Goal: Task Accomplishment & Management: Use online tool/utility

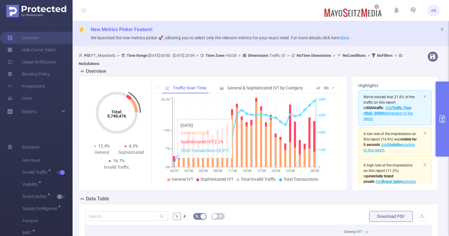
scroll to position [91, 0]
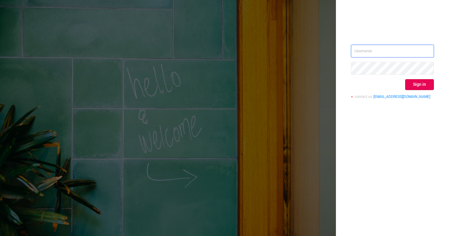
click at [393, 51] on input "text" at bounding box center [392, 51] width 83 height 13
type input "[PERSON_NAME][EMAIL_ADDRESS][DOMAIN_NAME]"
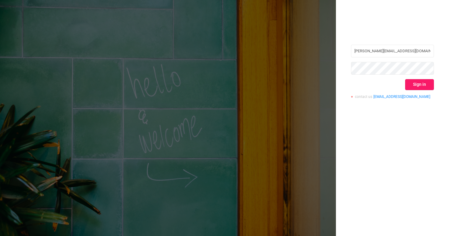
click at [414, 82] on button "Sign in" at bounding box center [419, 84] width 29 height 11
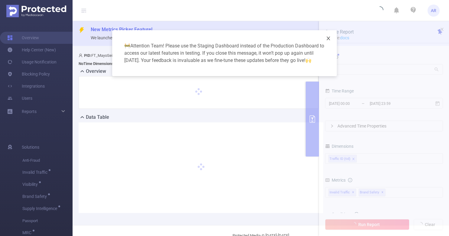
click at [328, 40] on icon "icon: close" at bounding box center [328, 38] width 5 height 5
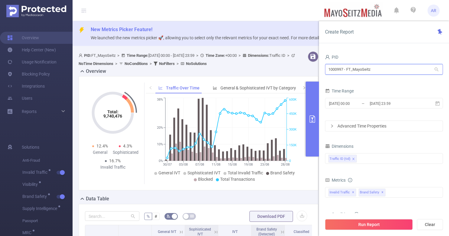
click at [353, 66] on input "1000997 - FT_MayoSeitz" at bounding box center [384, 69] width 118 height 11
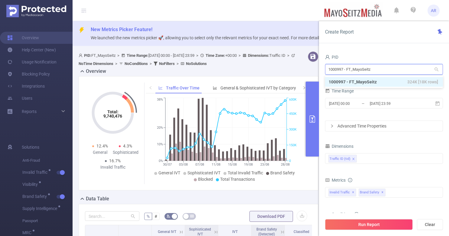
click at [353, 67] on input "1000997 - FT_MayoSeitz" at bounding box center [384, 69] width 118 height 11
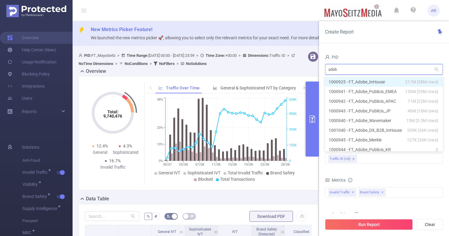
type input "adobe"
click at [354, 80] on li "1000925 - FT_Adobe_InHouse 217M [58M rows]" at bounding box center [384, 82] width 118 height 10
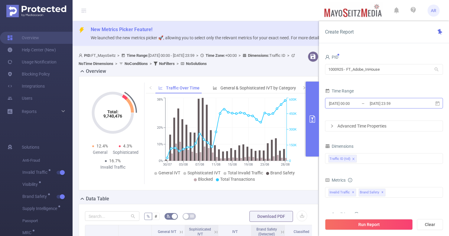
click at [351, 107] on input "[DATE] 00:00" at bounding box center [352, 103] width 49 height 8
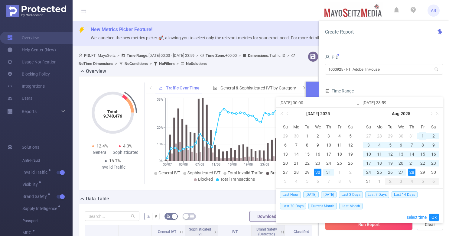
click at [421, 136] on div "1" at bounding box center [422, 135] width 7 height 7
click at [371, 182] on div "31" at bounding box center [368, 181] width 7 height 7
type input "2025-08-01 00:00"
type input "2025-08-31 23:59"
type input "2025-08-01 00:00"
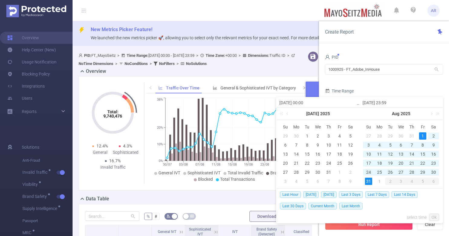
type input "2025-08-31 23:59"
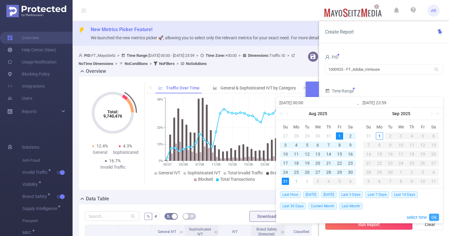
click at [436, 219] on link "Ok" at bounding box center [434, 217] width 10 height 7
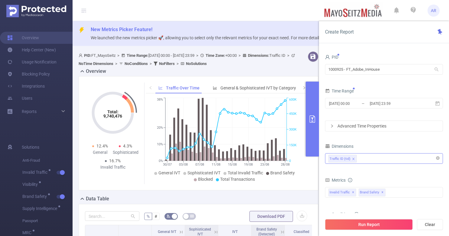
click at [377, 159] on div "Traffic ID (tid)" at bounding box center [383, 159] width 111 height 10
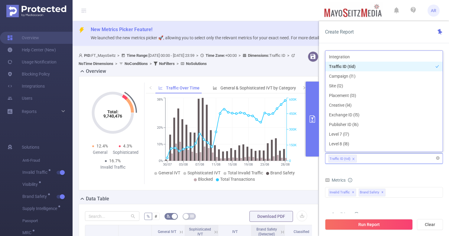
click at [353, 159] on icon "icon: close" at bounding box center [353, 158] width 3 height 3
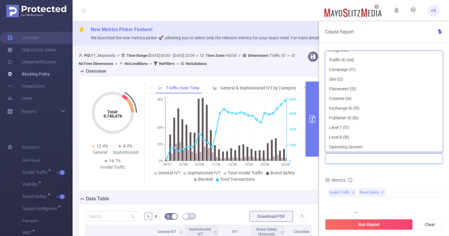
scroll to position [1, 0]
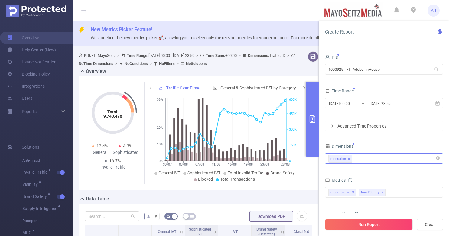
click at [360, 159] on div "Integration" at bounding box center [383, 159] width 111 height 10
click at [404, 190] on div "Invalid Traffic ✕ Brand Safety ✕" at bounding box center [384, 192] width 118 height 11
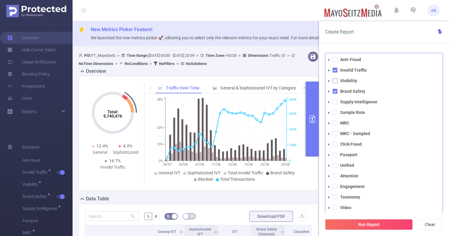
click at [337, 80] on span at bounding box center [334, 80] width 5 height 5
click at [390, 45] on div "Create Report PID 1000925 - FT_Adobe_InHouse 1000925 - FT_Adobe_InHouse Time Ra…" at bounding box center [384, 128] width 130 height 215
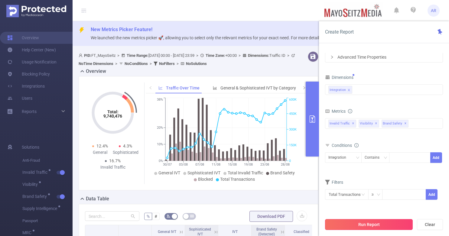
click at [364, 229] on button "Run Report" at bounding box center [369, 224] width 88 height 11
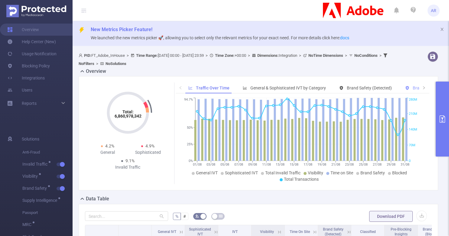
click at [410, 87] on span "Brand Safety (Blocked)" at bounding box center [430, 88] width 51 height 5
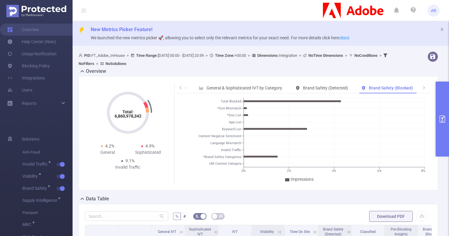
click at [441, 102] on button "primary" at bounding box center [442, 119] width 13 height 75
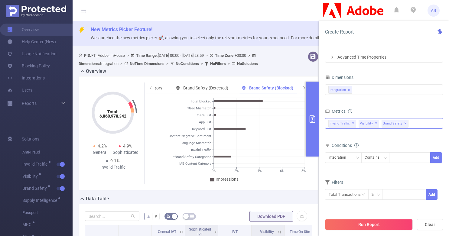
click at [414, 119] on div "Invalid Traffic ✕ Anti-Fraud Invalid Traffic Visibility Brand Safety Supply Int…" at bounding box center [384, 123] width 118 height 11
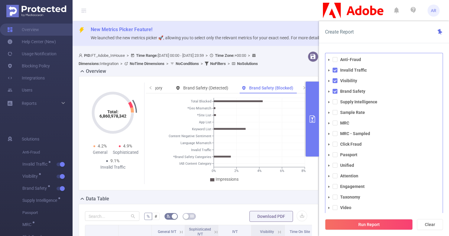
click at [398, 40] on div "Create Report" at bounding box center [384, 32] width 130 height 22
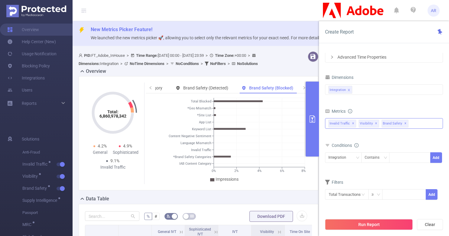
click at [414, 122] on div "Invalid Traffic ✕ Anti-Fraud Invalid Traffic Visibility Brand Safety Supply Int…" at bounding box center [384, 123] width 118 height 11
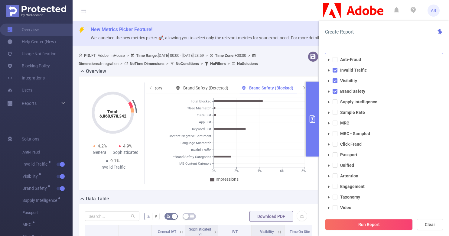
click at [419, 44] on div "Create Report PID 1000925 - FT_Adobe_InHouse 1000925 - FT_Adobe_InHouse Time Ra…" at bounding box center [384, 128] width 130 height 215
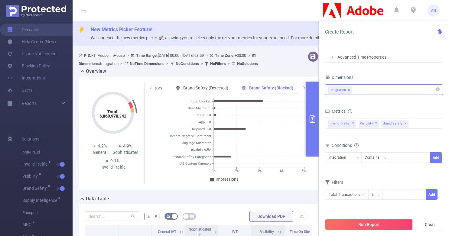
click at [394, 91] on div "Integration" at bounding box center [383, 90] width 111 height 10
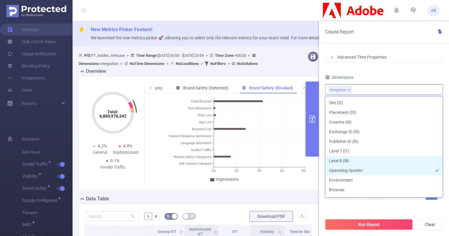
scroll to position [29, 0]
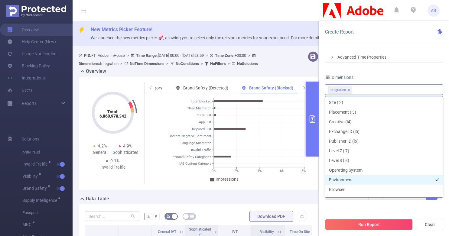
click at [346, 177] on li "Environment" at bounding box center [383, 180] width 117 height 10
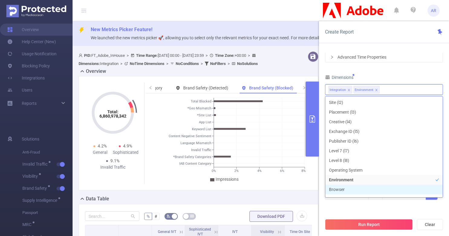
scroll to position [36, 0]
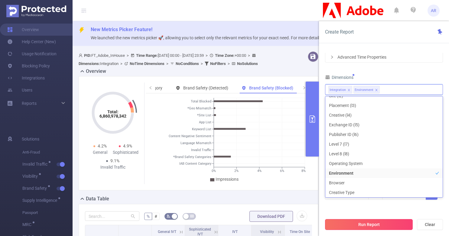
click at [358, 225] on button "Run Report" at bounding box center [369, 224] width 88 height 11
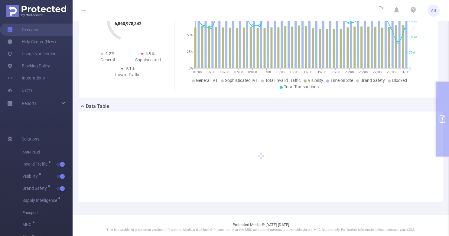
scroll to position [96, 0]
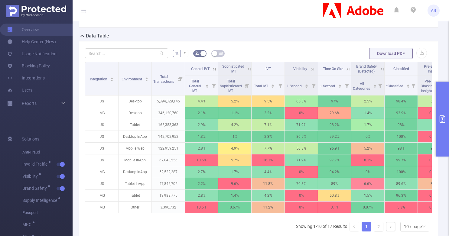
scroll to position [171, 0]
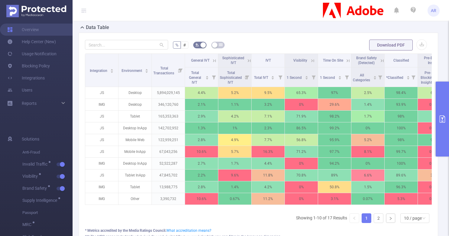
click at [443, 112] on button "primary" at bounding box center [442, 119] width 13 height 75
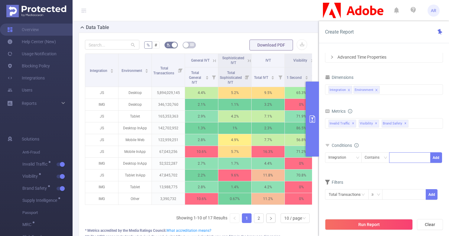
click at [394, 157] on input at bounding box center [393, 158] width 3 height 8
type input "js"
click at [436, 158] on button "Add" at bounding box center [436, 157] width 12 height 11
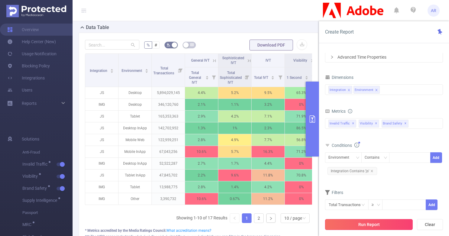
click at [373, 222] on button "Run Report" at bounding box center [369, 224] width 88 height 11
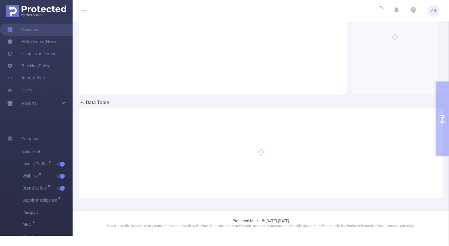
scroll to position [86, 0]
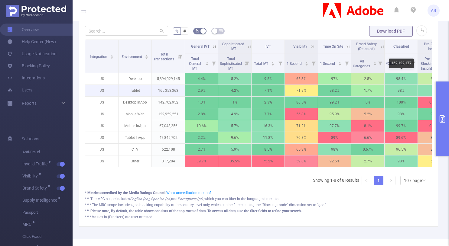
scroll to position [182, 0]
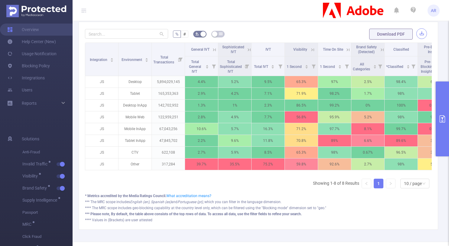
click at [416, 34] on button "button" at bounding box center [421, 33] width 11 height 11
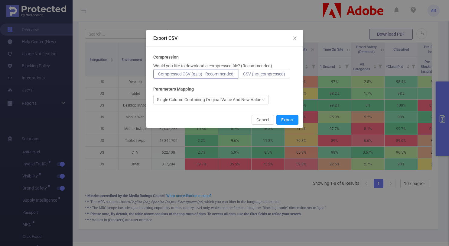
click at [282, 73] on span "CSV (not compressed)" at bounding box center [264, 74] width 42 height 5
click at [243, 76] on input "CSV (not compressed)" at bounding box center [243, 76] width 0 height 0
click at [284, 119] on button "Export" at bounding box center [287, 120] width 22 height 10
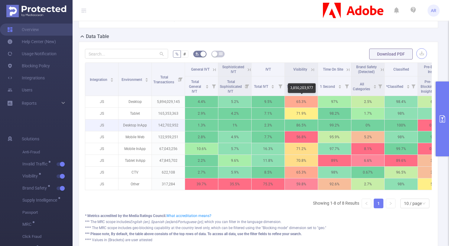
scroll to position [163, 0]
click at [443, 107] on button "primary" at bounding box center [442, 119] width 13 height 75
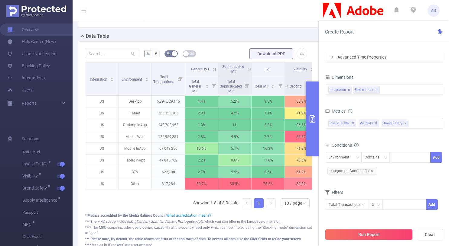
click at [375, 89] on icon "icon: close" at bounding box center [376, 90] width 2 height 2
click at [375, 89] on div "Integration" at bounding box center [383, 90] width 111 height 10
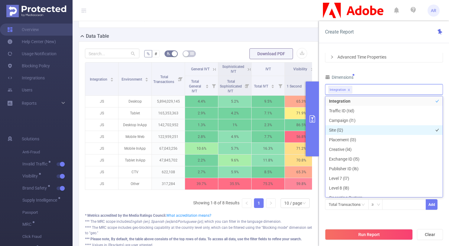
click at [348, 128] on li "Site (l2)" at bounding box center [383, 130] width 117 height 10
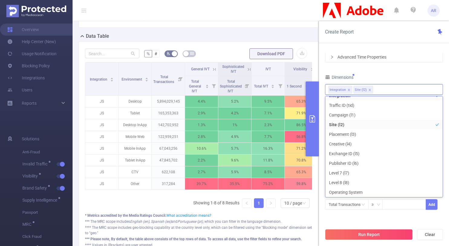
click at [385, 220] on div "PID 1000925 - FT_Adobe_InHouse 1000925 - FT_Adobe_InHouse Time Range 2025-08-01…" at bounding box center [384, 104] width 118 height 241
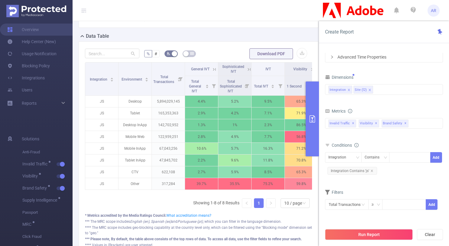
drag, startPoint x: 359, startPoint y: 237, endPoint x: 353, endPoint y: 233, distance: 7.6
click at [359, 236] on button "Run Report" at bounding box center [369, 234] width 88 height 11
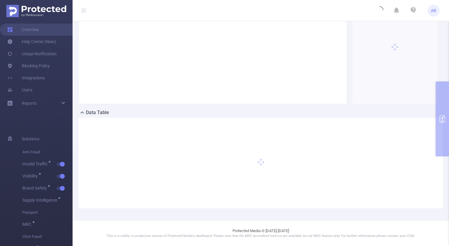
scroll to position [86, 0]
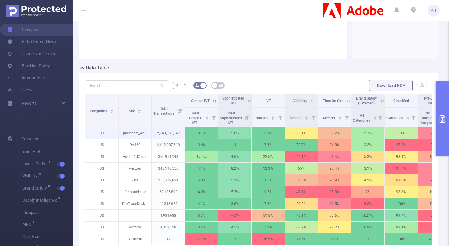
scroll to position [135, 0]
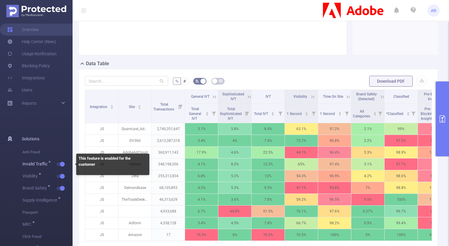
click at [58, 164] on span "button" at bounding box center [62, 164] width 8 height 3
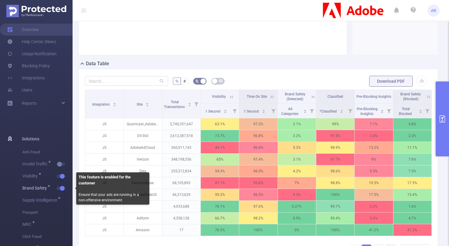
click at [61, 188] on button "button" at bounding box center [61, 189] width 8 height 4
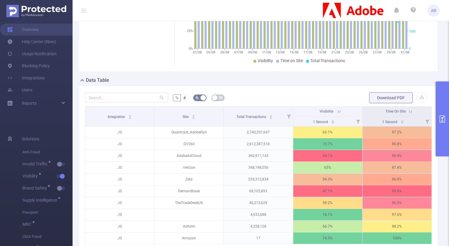
scroll to position [200, 0]
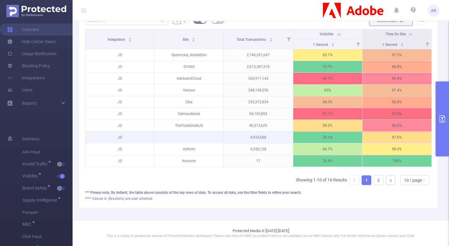
click at [190, 134] on p at bounding box center [188, 137] width 69 height 6
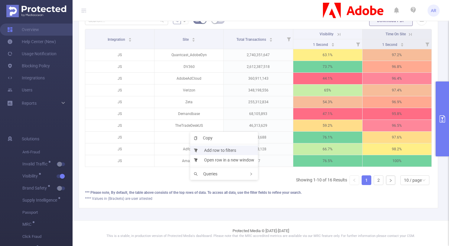
click at [209, 148] on li "Add row to filters" at bounding box center [224, 151] width 68 height 10
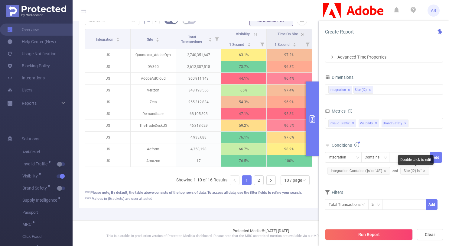
click at [408, 173] on span "Site (l2) Is ''" at bounding box center [414, 171] width 29 height 8
click at [365, 158] on div "Is" at bounding box center [368, 158] width 7 height 10
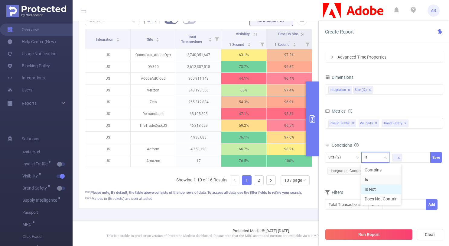
click at [369, 190] on li "Is Not" at bounding box center [381, 190] width 40 height 10
click at [434, 157] on button "Save" at bounding box center [436, 157] width 12 height 11
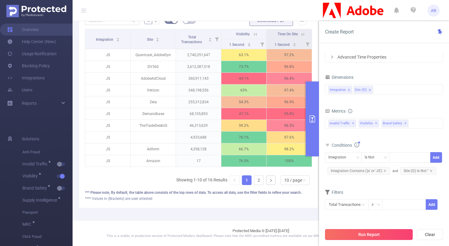
click at [402, 236] on button "Run Report" at bounding box center [369, 234] width 88 height 11
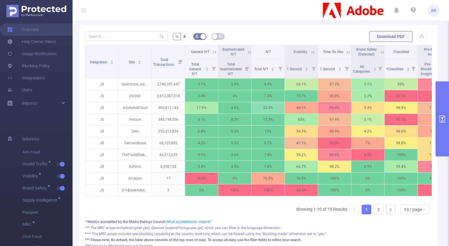
scroll to position [181, 0]
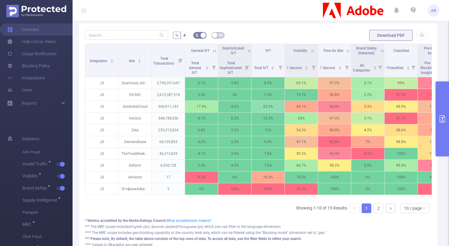
click at [87, 11] on header "AR" at bounding box center [224, 10] width 449 height 21
click at [84, 10] on icon at bounding box center [83, 10] width 5 height 0
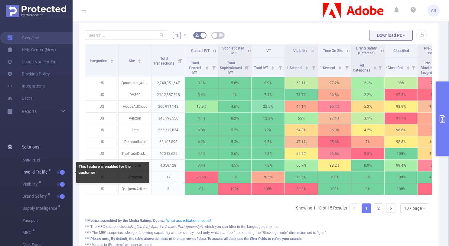
click at [61, 173] on button "button" at bounding box center [61, 173] width 8 height 4
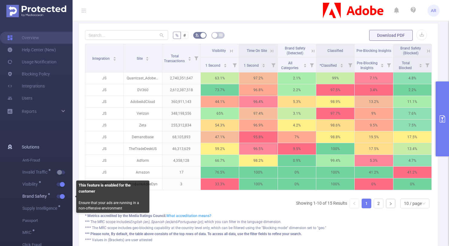
click at [62, 195] on button "button" at bounding box center [61, 197] width 8 height 4
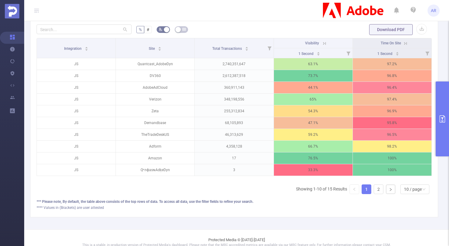
click at [438, 125] on button "primary" at bounding box center [442, 119] width 13 height 75
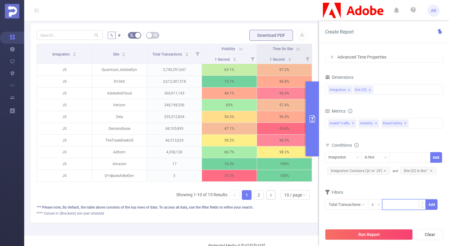
click at [394, 204] on input at bounding box center [403, 204] width 43 height 9
type input "1,000"
click at [434, 204] on button "Add" at bounding box center [432, 204] width 12 height 11
click at [390, 236] on button "Run Report" at bounding box center [369, 234] width 88 height 11
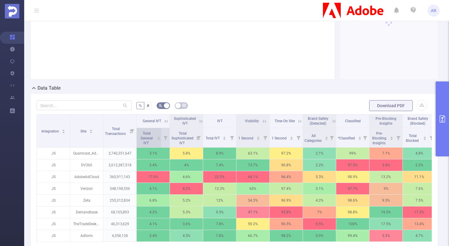
scroll to position [113, 0]
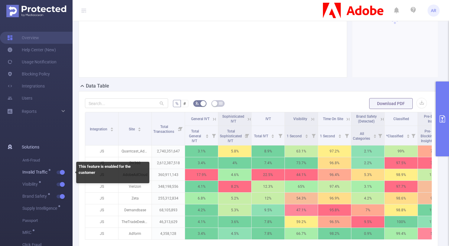
click at [63, 173] on button "button" at bounding box center [61, 173] width 8 height 4
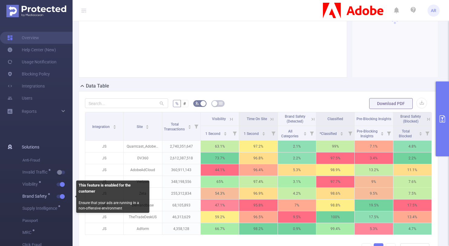
click at [62, 197] on button "button" at bounding box center [61, 197] width 8 height 4
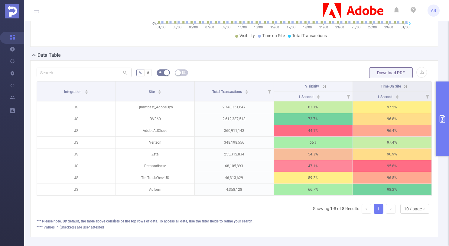
scroll to position [144, 0]
click at [440, 92] on button "primary" at bounding box center [442, 119] width 13 height 75
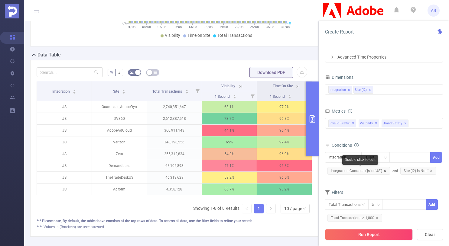
click at [385, 170] on icon "icon: close" at bounding box center [384, 171] width 3 height 3
click at [360, 171] on span "Site (l2) Is Not ''" at bounding box center [345, 171] width 36 height 8
click at [358, 170] on icon "icon: close" at bounding box center [358, 171] width 2 height 2
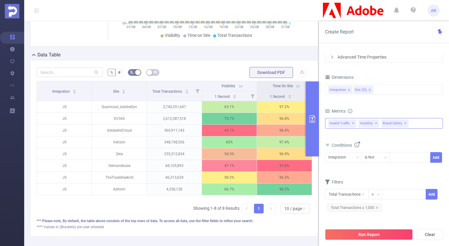
click at [413, 124] on div "Invalid Traffic ✕ Anti-Fraud Invalid Traffic Visibility Brand Safety Supply Int…" at bounding box center [384, 123] width 118 height 11
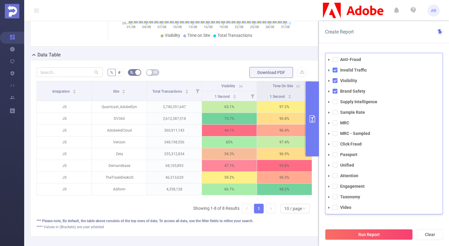
click at [335, 70] on span at bounding box center [334, 70] width 5 height 5
click at [335, 81] on span at bounding box center [334, 80] width 5 height 5
click at [335, 91] on span at bounding box center [334, 91] width 5 height 5
click at [330, 102] on icon "icon: caret-down" at bounding box center [328, 103] width 3 height 3
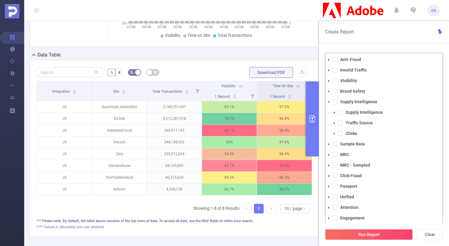
click at [335, 112] on icon "icon: caret-down" at bounding box center [334, 112] width 3 height 3
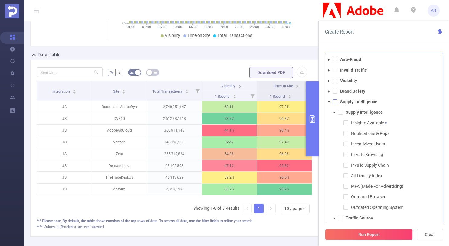
click at [336, 102] on span at bounding box center [334, 101] width 5 height 5
click at [376, 51] on div "PID 1000925 - FT_Adobe_InHouse 1000925 - FT_Adobe_InHouse Time Range 2025-08-01…" at bounding box center [384, 152] width 130 height 210
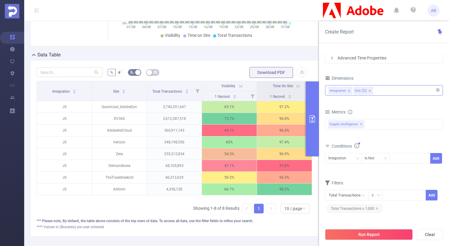
click at [384, 92] on div "Integration Site (l2)" at bounding box center [383, 91] width 111 height 10
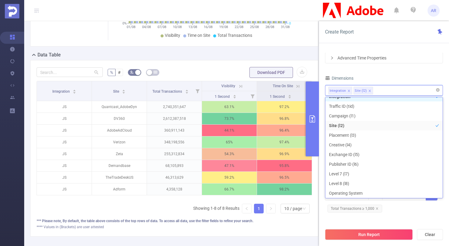
scroll to position [1, 0]
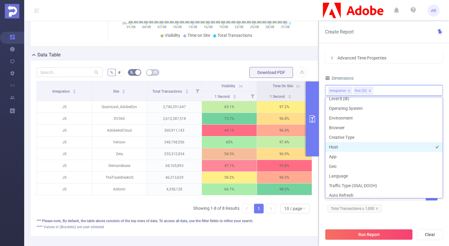
click at [342, 149] on li "Host" at bounding box center [383, 147] width 117 height 10
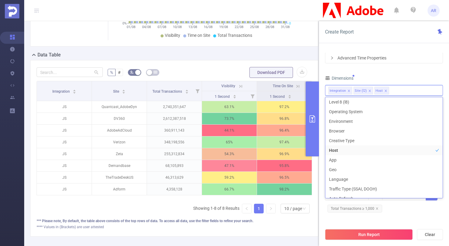
click at [349, 91] on icon "icon: close" at bounding box center [348, 90] width 3 height 3
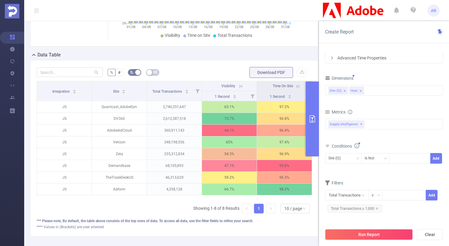
click at [404, 77] on div "Dimensions" at bounding box center [384, 79] width 118 height 10
click at [368, 234] on button "Run Report" at bounding box center [369, 234] width 88 height 11
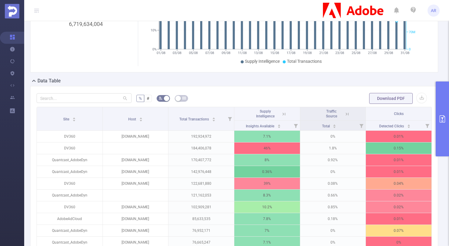
scroll to position [162, 0]
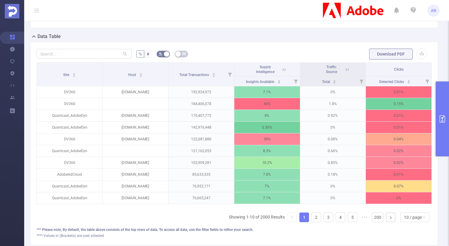
click at [281, 70] on icon at bounding box center [283, 69] width 5 height 5
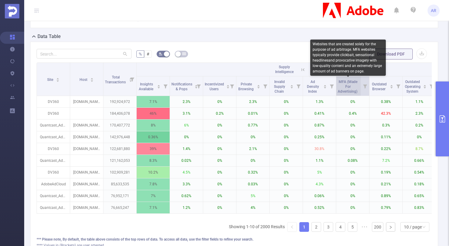
click at [356, 91] on span "MFA (Made For Advertising)" at bounding box center [348, 87] width 21 height 14
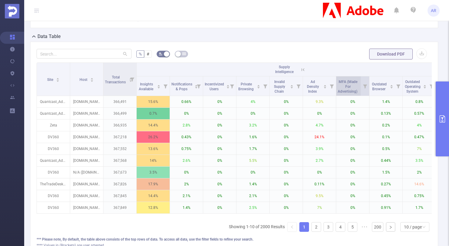
click at [354, 87] on span "MFA (Made For Advertising)" at bounding box center [348, 86] width 21 height 16
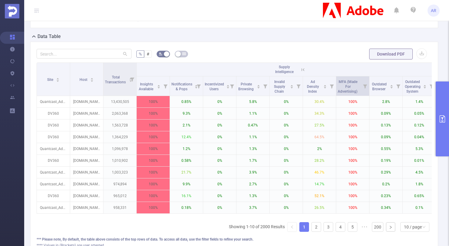
click at [368, 85] on span at bounding box center [369, 85] width 3 height 19
click at [365, 86] on icon at bounding box center [365, 87] width 4 height 4
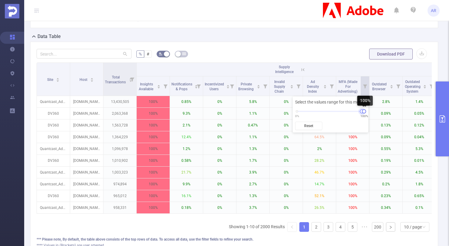
drag, startPoint x: 299, startPoint y: 111, endPoint x: 365, endPoint y: 113, distance: 66.2
click at [364, 113] on div "0% 100%" at bounding box center [330, 112] width 67 height 4
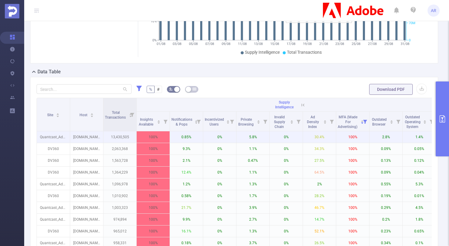
scroll to position [171, 0]
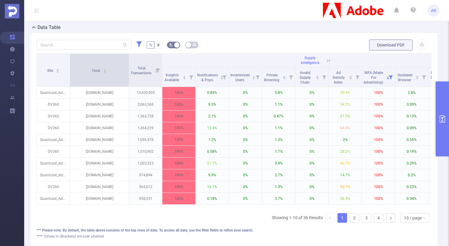
drag, startPoint x: 102, startPoint y: 63, endPoint x: 128, endPoint y: 66, distance: 25.9
click at [128, 66] on span at bounding box center [128, 70] width 3 height 33
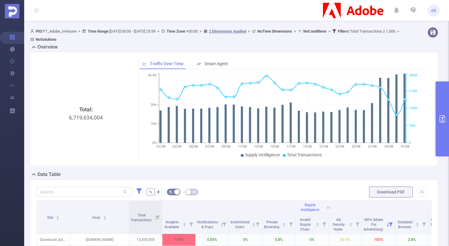
scroll to position [0, 0]
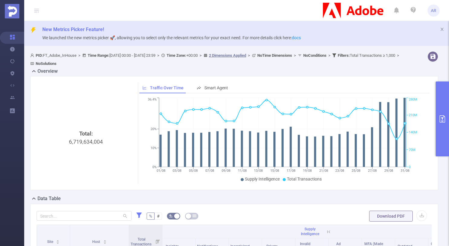
click at [444, 111] on button "primary" at bounding box center [442, 119] width 13 height 75
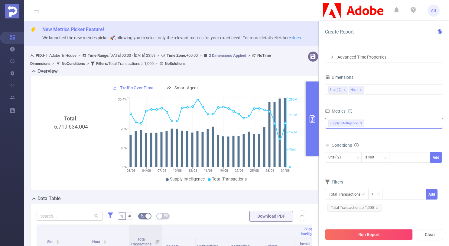
click at [360, 123] on span "✕" at bounding box center [361, 123] width 2 height 7
click at [365, 123] on div "Anti-Fraud Invalid Traffic Visibility Brand Safety Supply Intelligence Supply I…" at bounding box center [384, 124] width 118 height 10
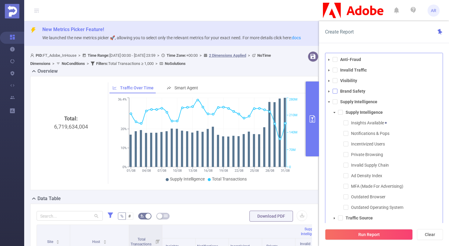
click at [335, 93] on span at bounding box center [334, 91] width 5 height 5
click at [336, 82] on span at bounding box center [334, 80] width 5 height 5
click at [336, 70] on span at bounding box center [334, 70] width 5 height 5
click at [352, 232] on button "Run Report" at bounding box center [369, 234] width 88 height 11
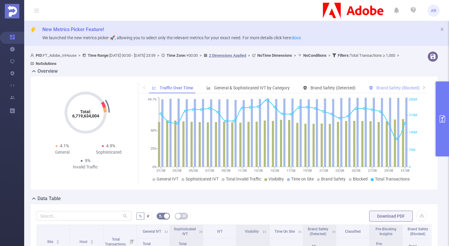
click at [387, 88] on span "Brand Safety (Blocked)" at bounding box center [397, 88] width 43 height 5
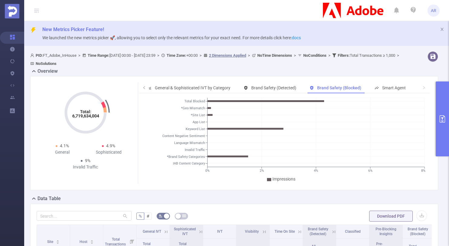
click at [438, 97] on button "primary" at bounding box center [442, 119] width 13 height 75
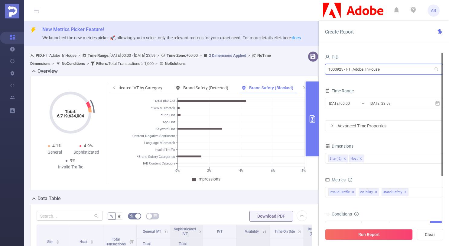
click at [363, 73] on input "1000925 - FT_Adobe_InHouse" at bounding box center [384, 69] width 118 height 11
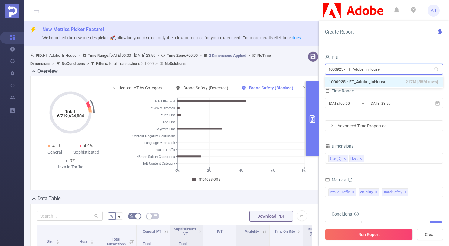
click at [363, 73] on input "1000925 - FT_Adobe_InHouse" at bounding box center [384, 69] width 118 height 11
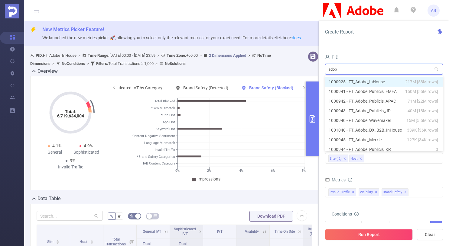
type input "adobe"
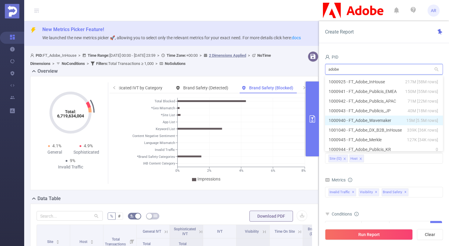
click at [365, 121] on li "1000940 - FT_Adobe_Wavemaker 15M [5.5M rows]" at bounding box center [384, 121] width 118 height 10
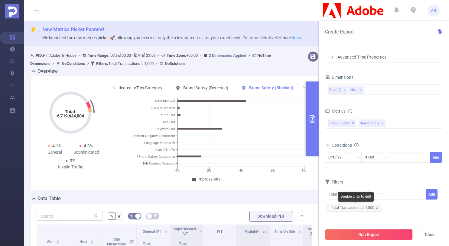
click at [375, 206] on icon "icon: close" at bounding box center [376, 207] width 3 height 3
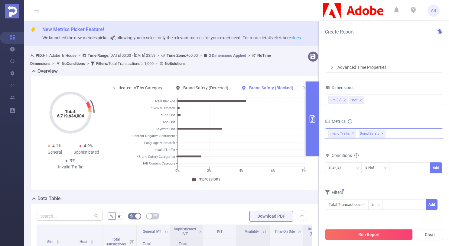
click at [397, 133] on div "Anti-Fraud Invalid Traffic Visibility Brand Safety Supply Intelligence Supply I…" at bounding box center [384, 133] width 118 height 11
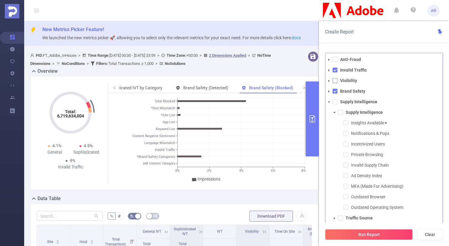
click at [336, 79] on span at bounding box center [334, 80] width 5 height 5
click at [380, 51] on div "PID 1000940 - FT_Adobe_Wavemaker 1000940 - FT_Adobe_Wavemaker Time Range 2025-0…" at bounding box center [384, 152] width 130 height 210
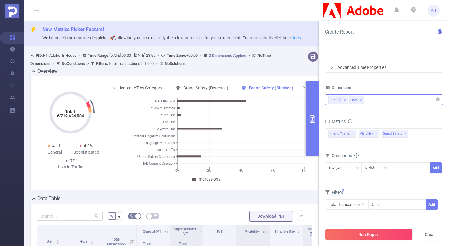
click at [371, 100] on div "Site (l2) Host" at bounding box center [383, 100] width 111 height 10
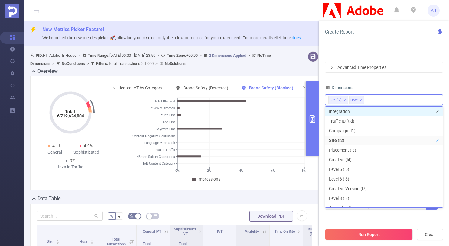
click at [346, 110] on li "Integration" at bounding box center [383, 112] width 117 height 10
click at [384, 99] on icon "icon: close" at bounding box center [385, 100] width 2 height 2
click at [369, 99] on icon "icon: close" at bounding box center [369, 100] width 3 height 3
click at [379, 86] on div "Dimensions" at bounding box center [384, 88] width 118 height 10
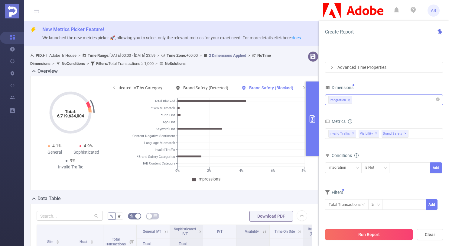
click at [358, 236] on button "Run Report" at bounding box center [369, 234] width 88 height 11
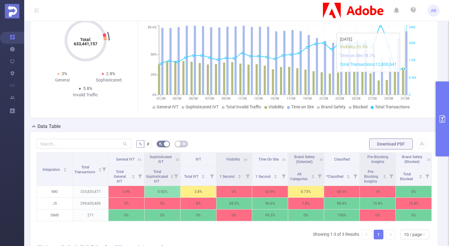
scroll to position [67, 0]
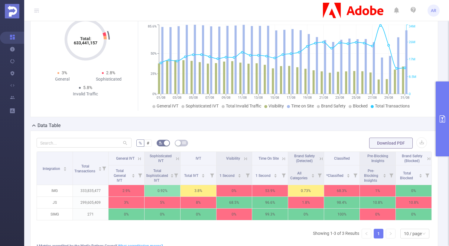
click at [441, 99] on button "primary" at bounding box center [442, 119] width 13 height 75
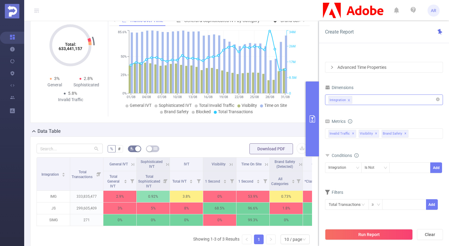
click at [271, 119] on div "Total: 633,441,157 Total: 633,441,157 3% General 2.8% Sophisticated 5.8% Invali…" at bounding box center [174, 66] width 288 height 114
click at [317, 115] on button "primary" at bounding box center [312, 119] width 13 height 75
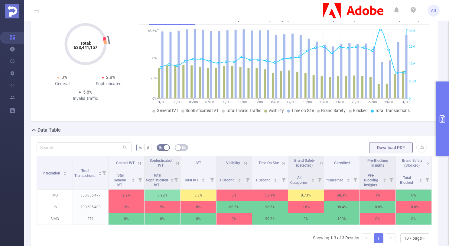
scroll to position [61, 0]
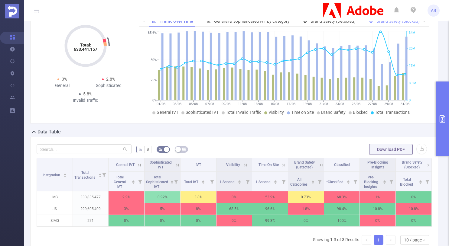
click at [382, 24] on span "Brand Safety (Blocked)" at bounding box center [397, 21] width 43 height 5
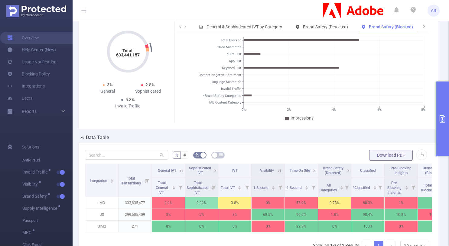
click at [438, 127] on button "primary" at bounding box center [442, 119] width 13 height 75
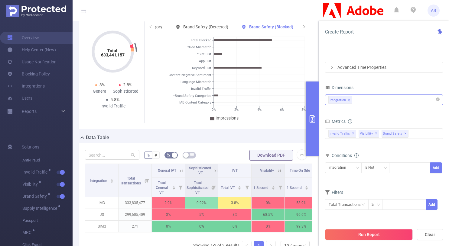
click at [378, 96] on div "Integration" at bounding box center [383, 100] width 111 height 10
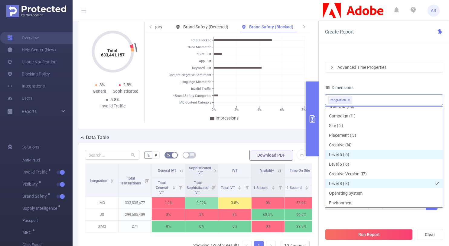
scroll to position [34, 0]
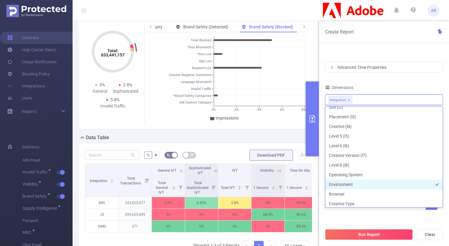
click at [340, 184] on li "Environment" at bounding box center [383, 185] width 117 height 10
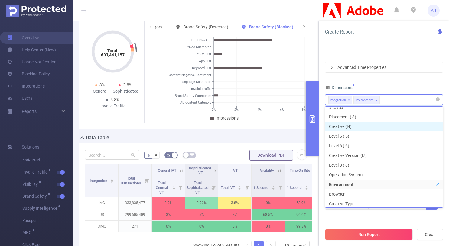
scroll to position [30, 0]
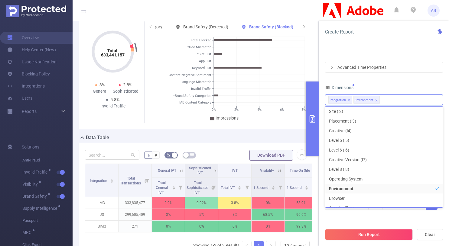
click at [396, 84] on div "Dimensions" at bounding box center [384, 88] width 118 height 10
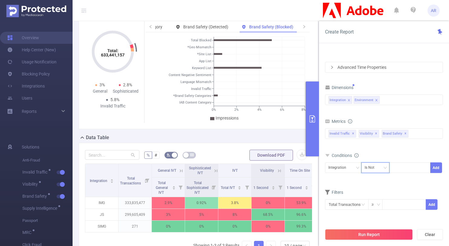
click at [373, 166] on div "Is Not" at bounding box center [372, 168] width 14 height 10
click at [372, 180] on li "Contains" at bounding box center [381, 181] width 40 height 10
click at [398, 167] on div at bounding box center [409, 168] width 35 height 10
type input "js"
click at [436, 168] on button "Add" at bounding box center [436, 168] width 12 height 11
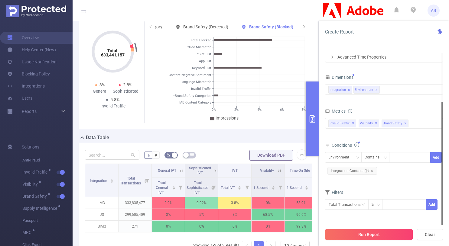
click at [358, 234] on button "Run Report" at bounding box center [369, 234] width 88 height 11
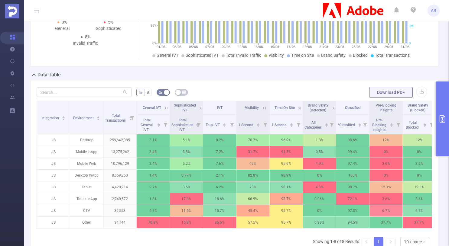
scroll to position [174, 0]
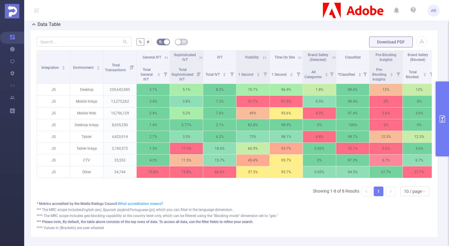
click at [263, 56] on icon at bounding box center [263, 57] width 5 height 5
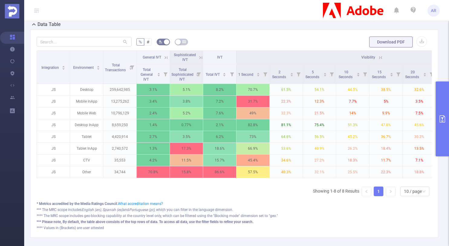
click at [380, 57] on icon at bounding box center [380, 57] width 5 height 5
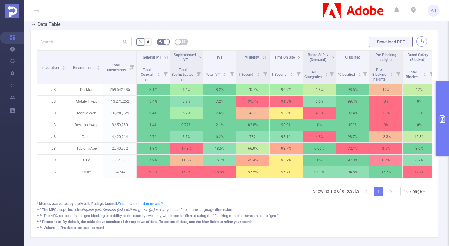
click at [416, 40] on button "button" at bounding box center [421, 41] width 11 height 11
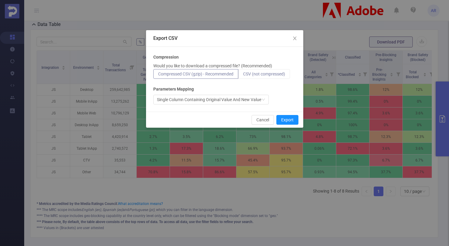
click at [268, 75] on span "CSV (not compressed)" at bounding box center [264, 74] width 42 height 5
click at [243, 76] on input "CSV (not compressed)" at bounding box center [243, 76] width 0 height 0
click at [281, 118] on button "Export" at bounding box center [287, 120] width 22 height 10
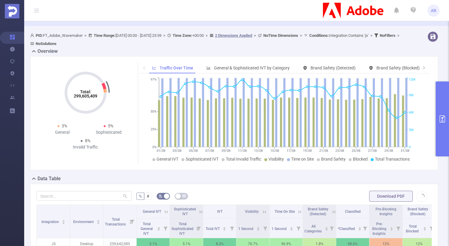
scroll to position [0, 0]
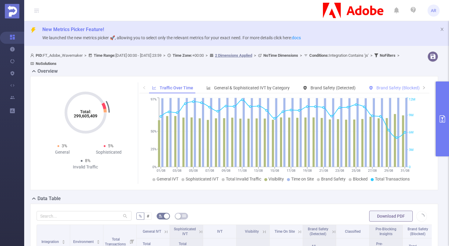
click at [397, 87] on span "Brand Safety (Blocked)" at bounding box center [397, 88] width 43 height 5
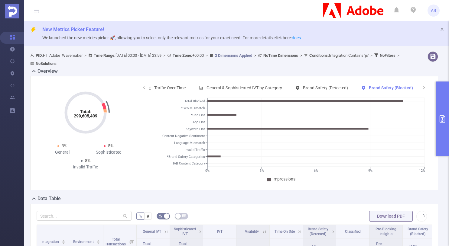
click at [442, 108] on button "primary" at bounding box center [442, 119] width 13 height 75
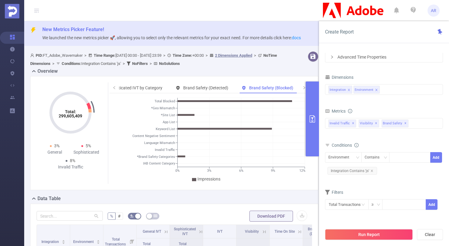
click at [309, 92] on button "primary" at bounding box center [312, 119] width 13 height 75
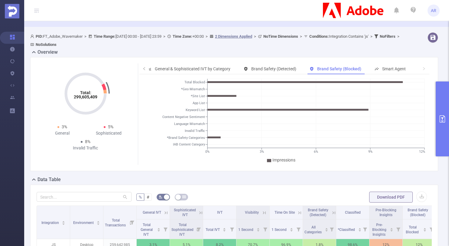
scroll to position [108, 0]
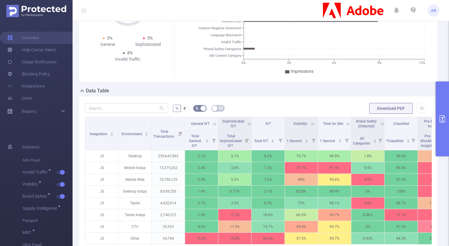
click at [439, 104] on button "primary" at bounding box center [442, 119] width 13 height 75
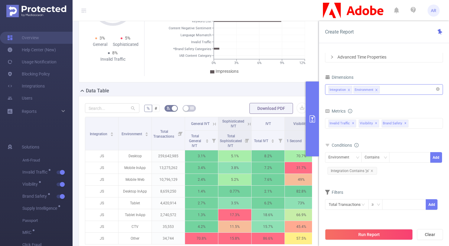
click at [386, 90] on div "Integration Environment" at bounding box center [383, 90] width 111 height 10
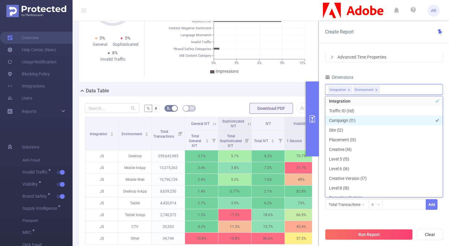
click at [350, 120] on li "Campaign (l1)" at bounding box center [383, 121] width 117 height 10
click at [388, 76] on div "Dimensions" at bounding box center [384, 78] width 118 height 10
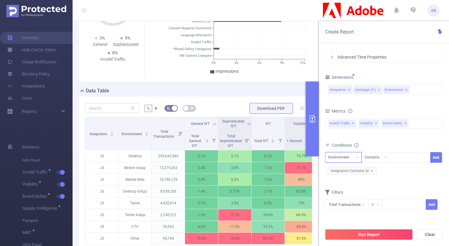
click at [334, 157] on div "Environment" at bounding box center [340, 158] width 25 height 10
click at [335, 175] on li "Campaign (l1)" at bounding box center [343, 180] width 37 height 10
click at [399, 153] on div at bounding box center [409, 158] width 35 height 10
type input "stock"
click at [438, 159] on button "Add" at bounding box center [436, 157] width 12 height 11
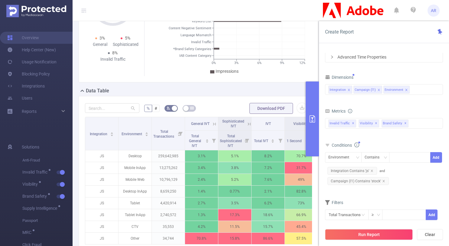
click at [406, 89] on icon "icon: close" at bounding box center [406, 90] width 2 height 2
click at [371, 171] on icon "icon: close" at bounding box center [372, 171] width 2 height 2
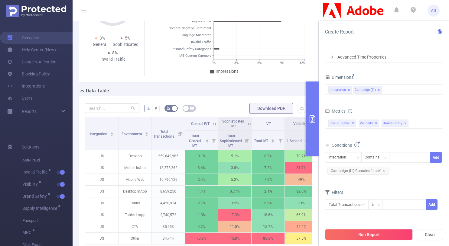
click at [372, 236] on button "Run Report" at bounding box center [369, 234] width 88 height 11
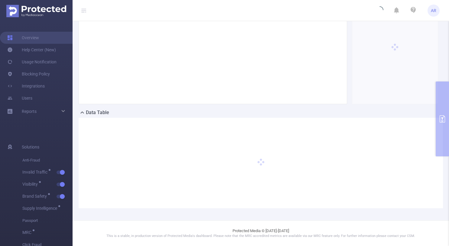
scroll to position [86, 0]
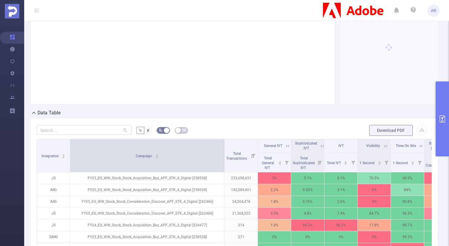
drag, startPoint x: 103, startPoint y: 142, endPoint x: 224, endPoint y: 143, distance: 121.2
click at [224, 143] on span at bounding box center [224, 155] width 3 height 33
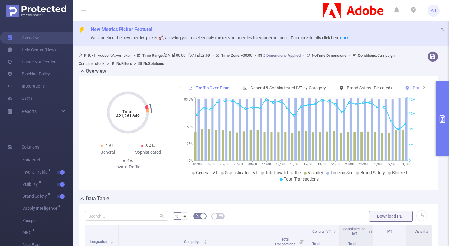
click at [402, 86] on div "Brand Safety (Blocked)" at bounding box center [430, 88] width 57 height 11
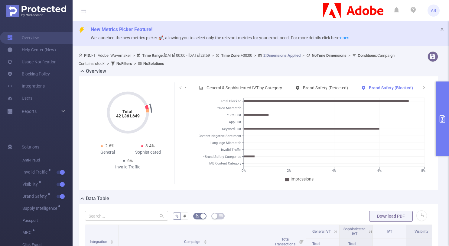
click at [442, 106] on button "primary" at bounding box center [442, 119] width 13 height 75
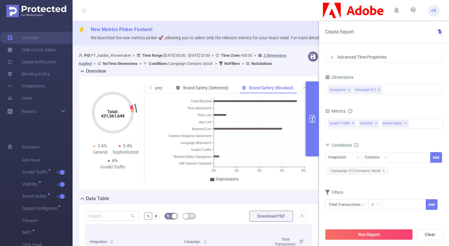
click at [313, 122] on icon "primary" at bounding box center [311, 118] width 5 height 7
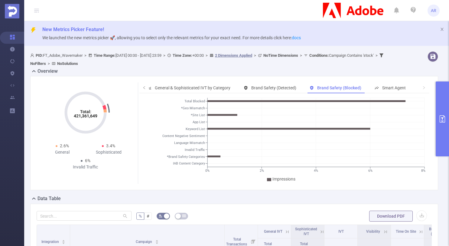
click at [439, 103] on button "primary" at bounding box center [442, 119] width 13 height 75
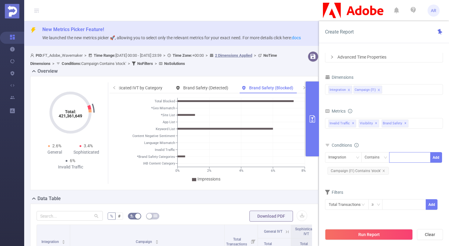
click at [403, 160] on div at bounding box center [409, 158] width 35 height 10
type input "js"
click at [433, 157] on button "Add" at bounding box center [436, 157] width 12 height 11
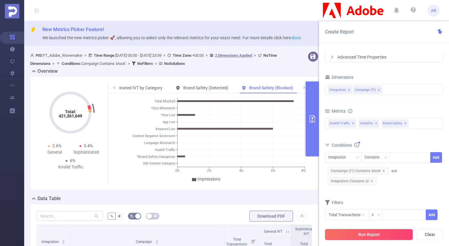
click at [363, 236] on button "Run Report" at bounding box center [369, 234] width 88 height 11
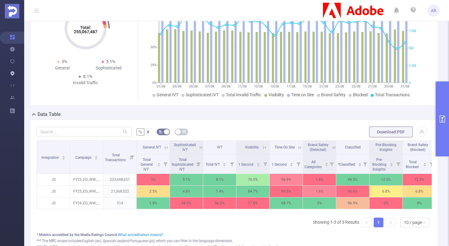
scroll to position [96, 0]
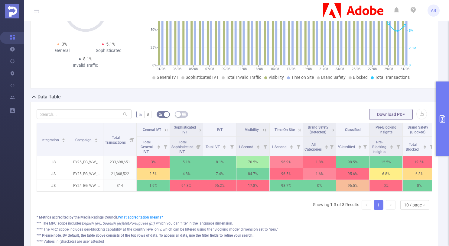
click at [443, 96] on button "primary" at bounding box center [442, 119] width 13 height 75
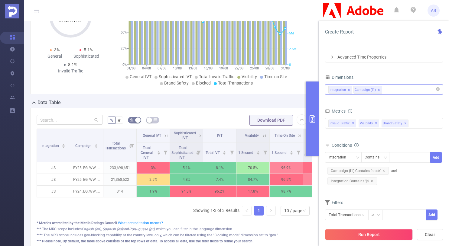
click at [400, 91] on div "Integration Campaign (l1)" at bounding box center [383, 90] width 111 height 10
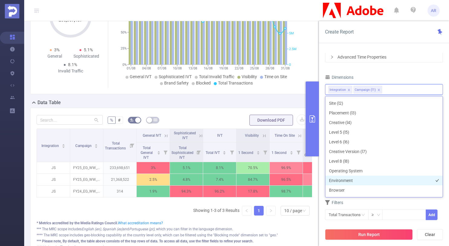
scroll to position [29, 0]
click at [339, 183] on li "Environment" at bounding box center [383, 180] width 117 height 10
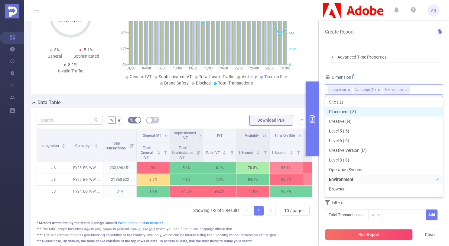
scroll to position [21, 0]
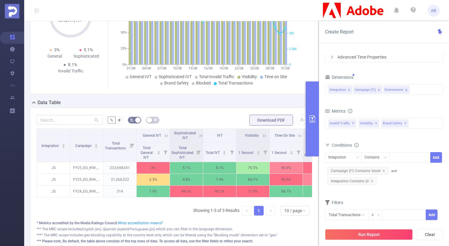
click at [404, 72] on div "PID 1000940 - FT_Adobe_Wavemaker 1000940 - FT_Adobe_Wavemaker Time Range 2025-0…" at bounding box center [384, 106] width 118 height 244
click at [376, 236] on button "Run Report" at bounding box center [369, 234] width 88 height 11
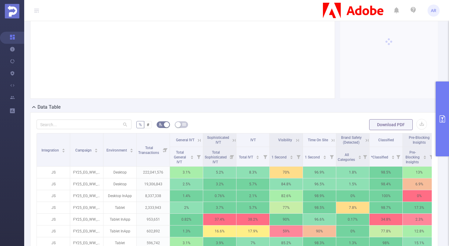
click at [447, 126] on button "primary" at bounding box center [442, 119] width 13 height 75
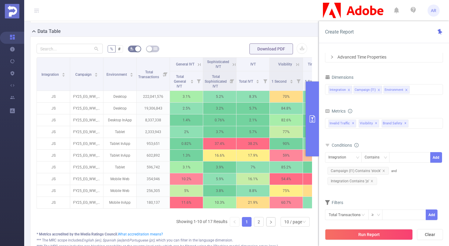
click at [309, 107] on button "primary" at bounding box center [312, 119] width 13 height 75
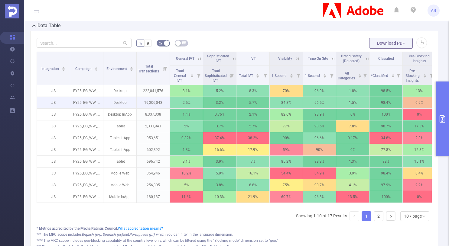
scroll to position [169, 0]
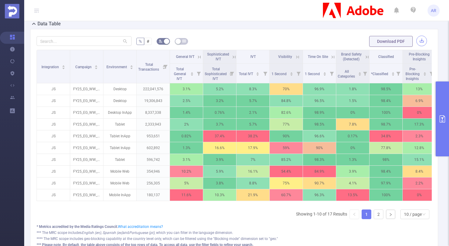
click at [420, 46] on button "button" at bounding box center [421, 41] width 11 height 11
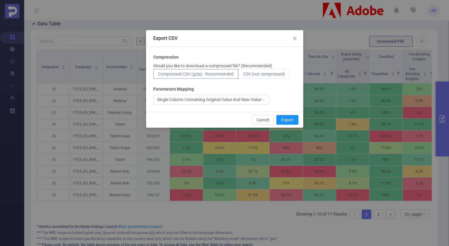
click at [267, 78] on label "CSV (not compressed)" at bounding box center [264, 74] width 52 height 10
click at [243, 76] on input "CSV (not compressed)" at bounding box center [243, 76] width 0 height 0
click at [289, 115] on button "Export" at bounding box center [287, 120] width 22 height 10
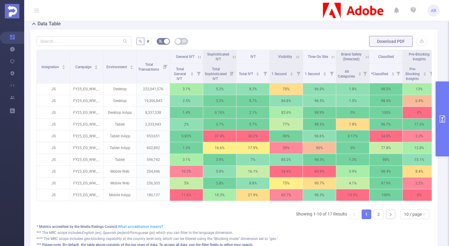
click at [439, 104] on button "primary" at bounding box center [442, 119] width 13 height 75
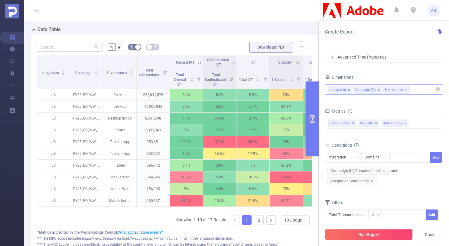
click at [406, 90] on icon "icon: close" at bounding box center [406, 90] width 2 height 2
click at [371, 234] on button "Run Report" at bounding box center [369, 234] width 88 height 11
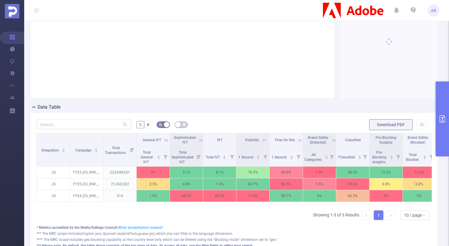
click at [441, 91] on button "primary" at bounding box center [442, 119] width 13 height 75
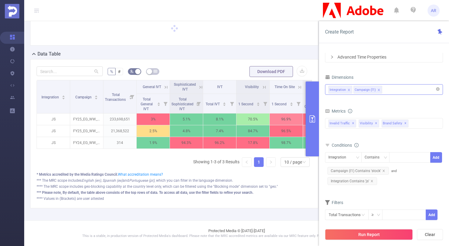
click at [397, 89] on div "Integration Campaign (l1)" at bounding box center [383, 90] width 111 height 10
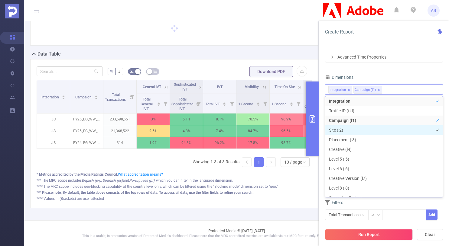
click at [338, 131] on li "Site (l2)" at bounding box center [383, 130] width 117 height 10
click at [397, 69] on div "PID 1000940 - FT_Adobe_Wavemaker 1000940 - FT_Adobe_Wavemaker Time Range 2025-0…" at bounding box center [384, 106] width 118 height 244
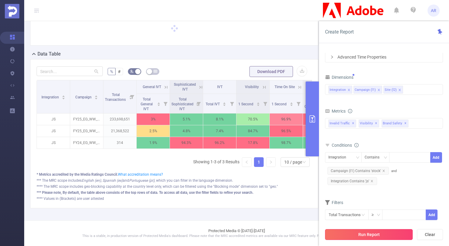
click at [361, 229] on button "Run Report" at bounding box center [369, 234] width 88 height 11
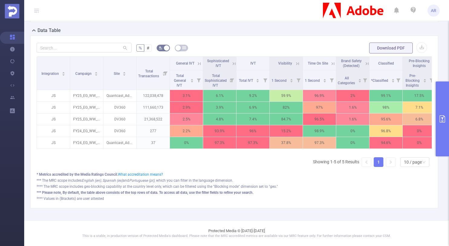
scroll to position [173, 0]
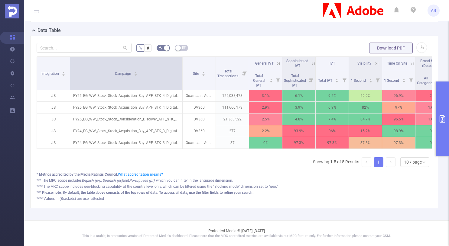
drag, startPoint x: 102, startPoint y: 57, endPoint x: 181, endPoint y: 62, distance: 79.3
click at [181, 62] on span at bounding box center [182, 73] width 3 height 33
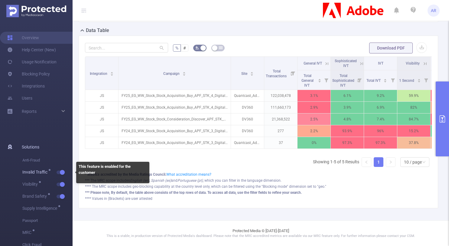
click at [63, 171] on button "button" at bounding box center [61, 173] width 8 height 4
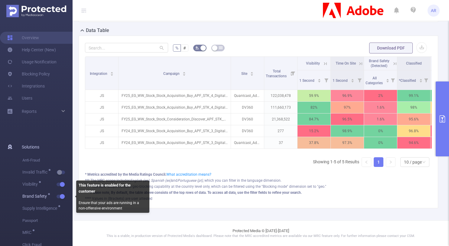
click at [59, 198] on span "button" at bounding box center [62, 196] width 8 height 3
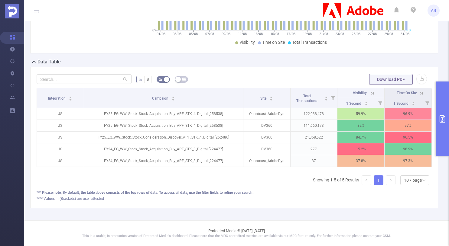
click at [443, 137] on button "primary" at bounding box center [442, 119] width 13 height 75
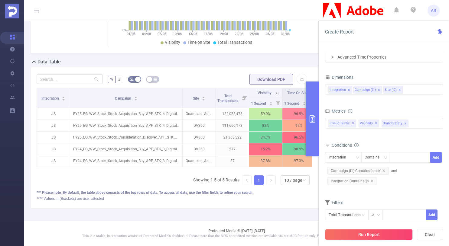
click at [299, 199] on div "**** Values in (Brackets) are user attested" at bounding box center [174, 198] width 275 height 5
click at [312, 115] on button "primary" at bounding box center [312, 119] width 13 height 75
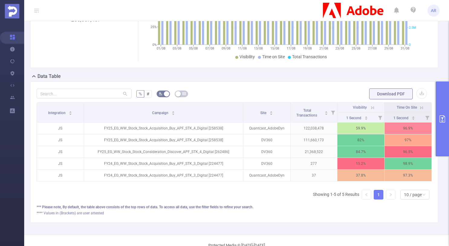
scroll to position [110, 0]
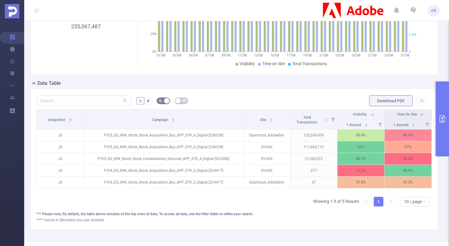
click at [439, 121] on icon "primary" at bounding box center [442, 118] width 7 height 7
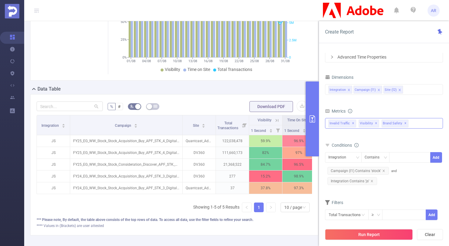
click at [435, 125] on div "Anti-Fraud Invalid Traffic Visibility Brand Safety Supply Intelligence Supply I…" at bounding box center [384, 123] width 118 height 11
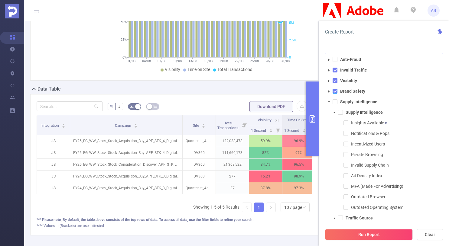
click at [335, 90] on span at bounding box center [334, 91] width 5 height 5
drag, startPoint x: 336, startPoint y: 83, endPoint x: 335, endPoint y: 78, distance: 4.8
click at [335, 83] on span at bounding box center [334, 80] width 5 height 5
click at [335, 70] on span at bounding box center [334, 70] width 5 height 5
click at [335, 102] on span at bounding box center [334, 101] width 5 height 5
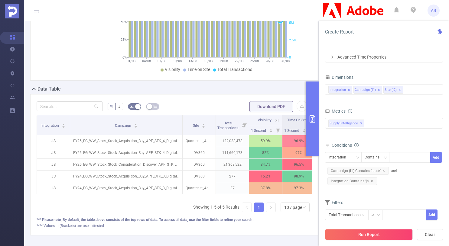
click at [341, 228] on div "Run Report Clear" at bounding box center [384, 234] width 130 height 23
click at [372, 182] on icon "icon: close" at bounding box center [371, 181] width 3 height 3
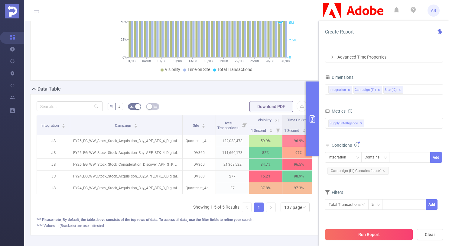
click at [355, 236] on button "Run Report" at bounding box center [369, 234] width 88 height 11
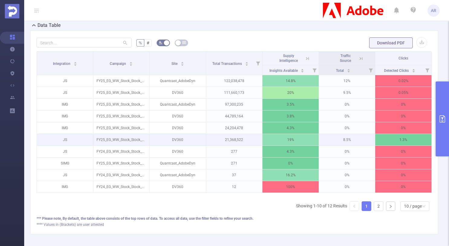
scroll to position [174, 0]
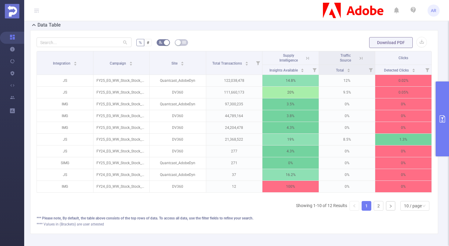
click at [440, 96] on button "primary" at bounding box center [442, 119] width 13 height 75
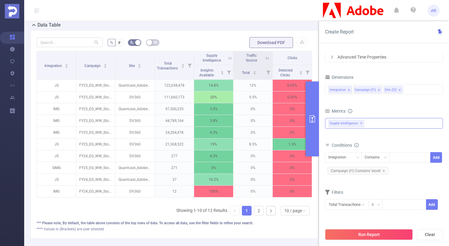
click at [376, 126] on div "Anti-Fraud Invalid Traffic Visibility Brand Safety Supply Intelligence Supply I…" at bounding box center [384, 123] width 118 height 11
click at [404, 43] on div "Create Report" at bounding box center [384, 32] width 130 height 22
click at [415, 87] on div "Integration Campaign (l1) Site (l2)" at bounding box center [383, 90] width 111 height 10
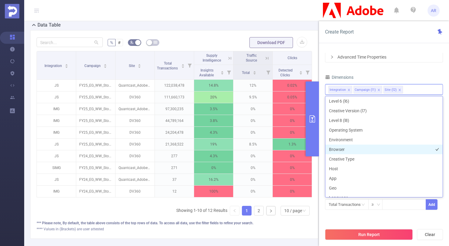
scroll to position [117, 0]
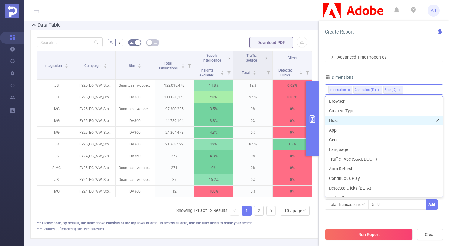
click at [339, 118] on li "Host" at bounding box center [383, 121] width 117 height 10
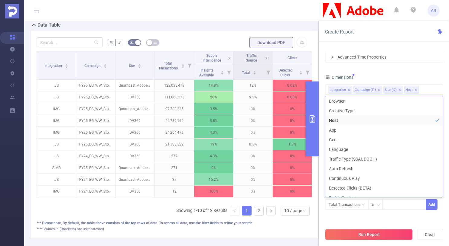
click at [405, 72] on div "PID 1000940 - FT_Adobe_Wavemaker 1000940 - FT_Adobe_Wavemaker Time Range 2025-0…" at bounding box center [384, 101] width 118 height 234
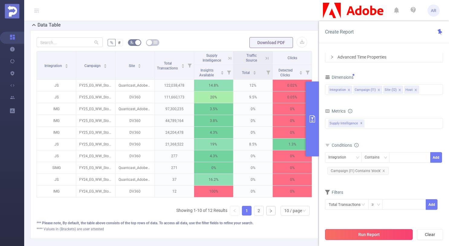
click at [374, 233] on button "Run Report" at bounding box center [369, 234] width 88 height 11
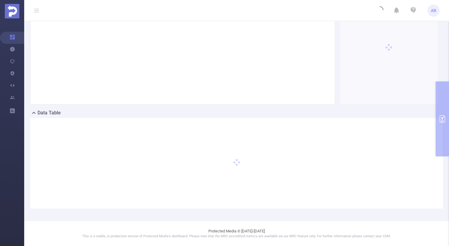
scroll to position [4, 0]
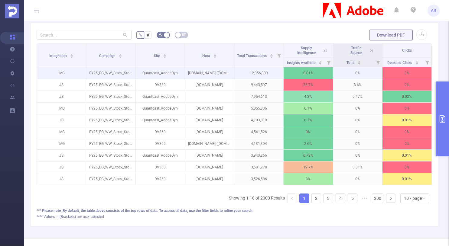
scroll to position [182, 0]
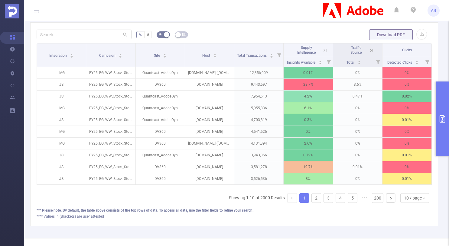
click at [323, 51] on icon at bounding box center [324, 50] width 3 height 3
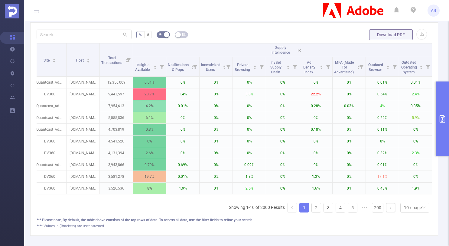
scroll to position [0, 76]
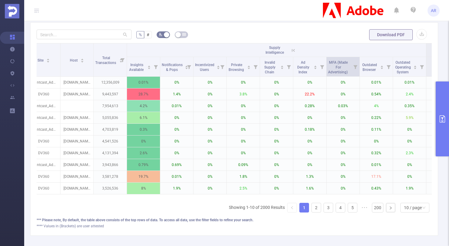
click at [356, 67] on icon at bounding box center [355, 67] width 4 height 4
drag, startPoint x: 288, startPoint y: 92, endPoint x: 355, endPoint y: 93, distance: 67.4
click at [354, 93] on div "0% 100%" at bounding box center [320, 92] width 67 height 4
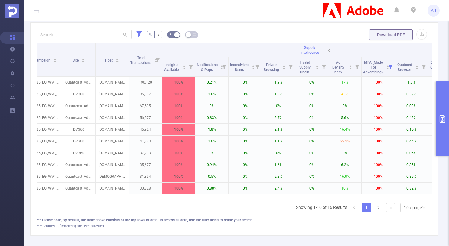
scroll to position [0, 41]
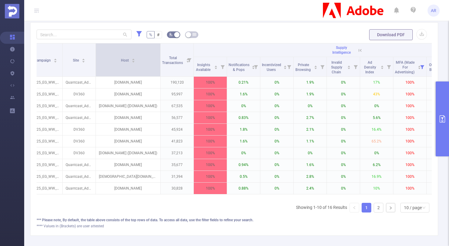
drag, startPoint x: 128, startPoint y: 54, endPoint x: 160, endPoint y: 63, distance: 32.7
click at [160, 63] on span at bounding box center [160, 60] width 3 height 33
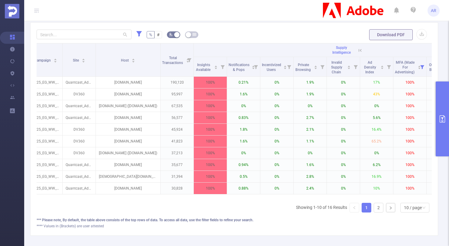
click at [443, 100] on button "primary" at bounding box center [442, 119] width 13 height 75
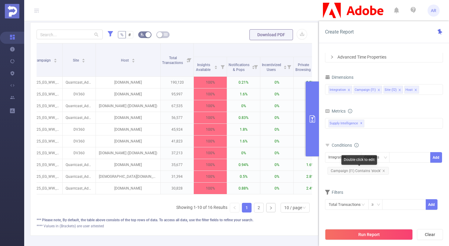
click at [354, 170] on span "Campaign (l1) Contains 'stock'" at bounding box center [357, 171] width 61 height 8
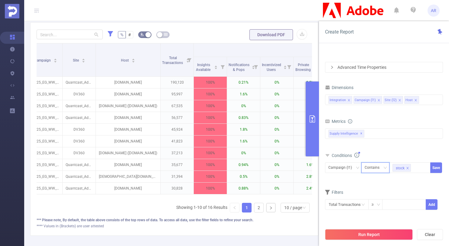
click at [371, 169] on div "Contains" at bounding box center [374, 168] width 19 height 10
click at [378, 207] on li "Does Not Contain" at bounding box center [381, 210] width 40 height 10
click at [439, 166] on button "Save" at bounding box center [436, 168] width 12 height 11
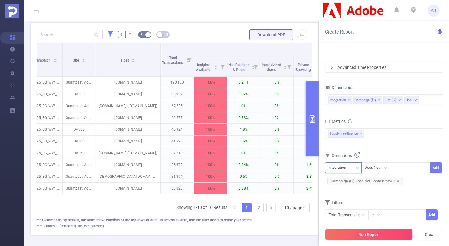
click at [350, 170] on div "Integration" at bounding box center [343, 168] width 30 height 10
click at [347, 188] on li "Campaign (l1)" at bounding box center [343, 190] width 37 height 10
click at [376, 168] on div "Does Not Contain" at bounding box center [376, 168] width 22 height 10
click at [375, 182] on li "Contains" at bounding box center [381, 181] width 41 height 10
click at [405, 164] on div at bounding box center [409, 168] width 35 height 10
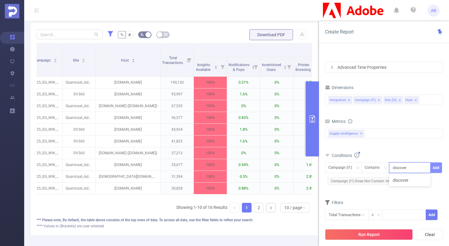
type input "discover"
click at [438, 170] on button "Add" at bounding box center [436, 168] width 12 height 11
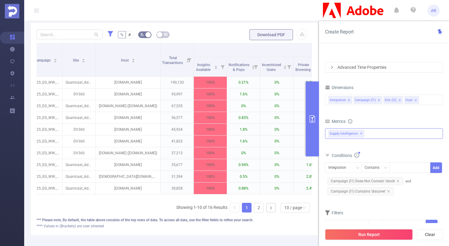
click at [361, 134] on span "✕" at bounding box center [361, 133] width 2 height 7
click at [345, 131] on div "Anti-Fraud Invalid Traffic Visibility Brand Safety Supply Intelligence Supply I…" at bounding box center [384, 133] width 118 height 10
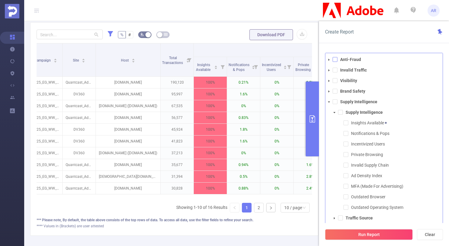
click at [335, 58] on span at bounding box center [334, 59] width 5 height 5
click at [335, 70] on span at bounding box center [334, 70] width 5 height 5
click at [335, 80] on span at bounding box center [334, 80] width 5 height 5
click at [336, 59] on span at bounding box center [334, 59] width 5 height 5
click at [333, 92] on span at bounding box center [334, 91] width 5 height 5
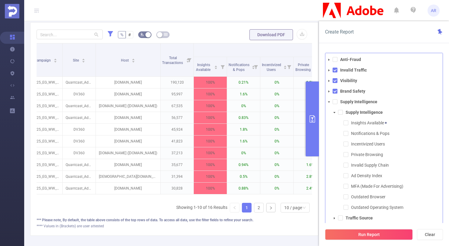
click at [403, 46] on div "Create Report PID 1000940 - FT_Adobe_Wavemaker 1000940 - FT_Adobe_Wavemaker Tim…" at bounding box center [384, 133] width 130 height 225
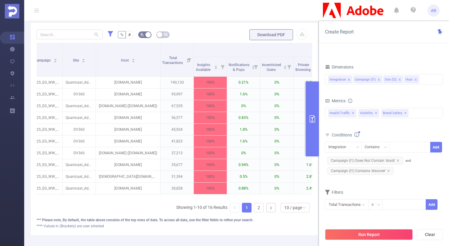
click at [399, 79] on icon "icon: close" at bounding box center [399, 79] width 3 height 3
click at [394, 79] on icon "icon: close" at bounding box center [395, 80] width 2 height 2
click at [396, 79] on div "Integration Campaign (l1)" at bounding box center [383, 79] width 111 height 10
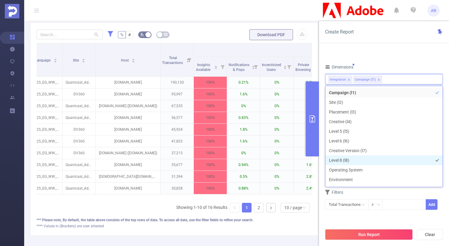
scroll to position [34, 0]
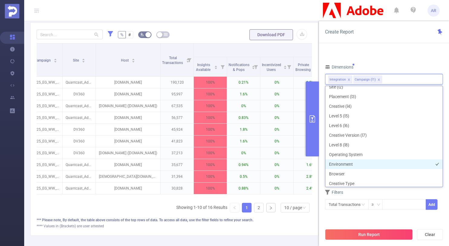
click at [343, 164] on li "Environment" at bounding box center [383, 165] width 117 height 10
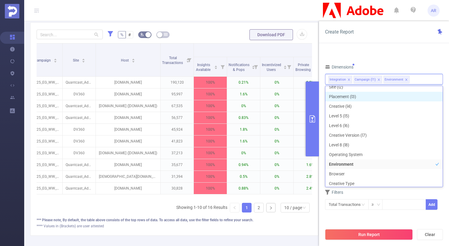
scroll to position [30, 0]
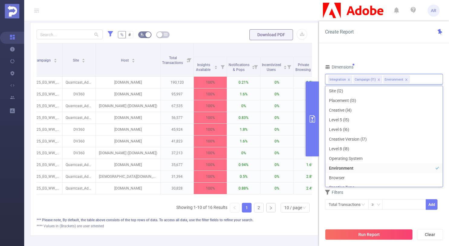
click at [400, 63] on div "Dimensions" at bounding box center [384, 68] width 118 height 10
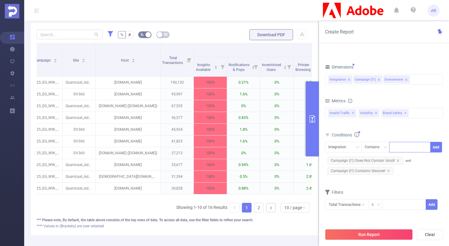
click at [393, 145] on input at bounding box center [393, 148] width 3 height 8
type input "js"
click at [438, 150] on button "Add" at bounding box center [436, 147] width 12 height 11
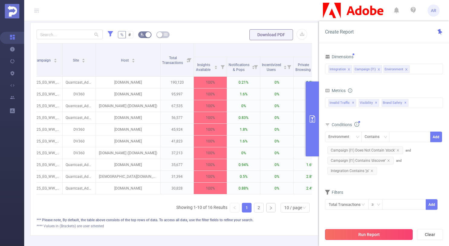
click at [352, 236] on button "Run Report" at bounding box center [369, 234] width 88 height 11
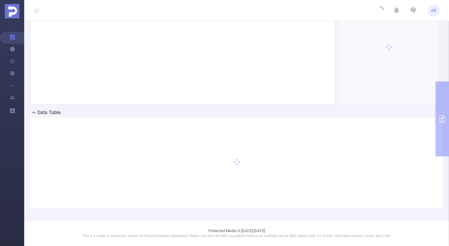
scroll to position [86, 0]
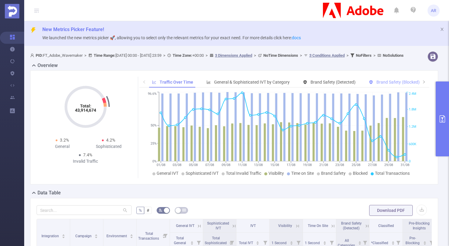
click at [388, 85] on span "Brand Safety (Blocked)" at bounding box center [397, 82] width 43 height 5
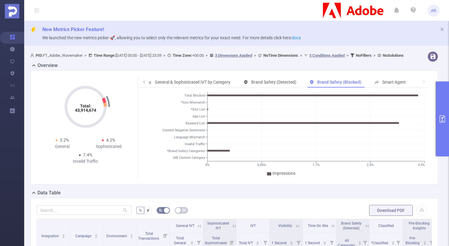
click at [442, 107] on button "primary" at bounding box center [442, 119] width 13 height 75
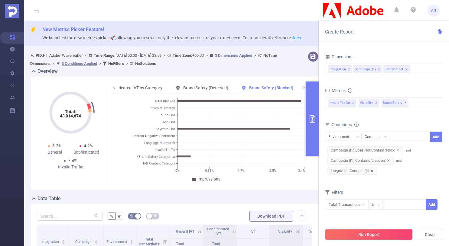
click at [372, 171] on icon "icon: close" at bounding box center [371, 171] width 3 height 3
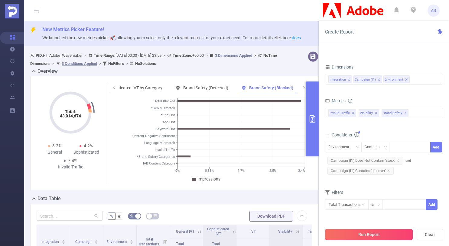
click at [368, 236] on button "Run Report" at bounding box center [369, 234] width 88 height 11
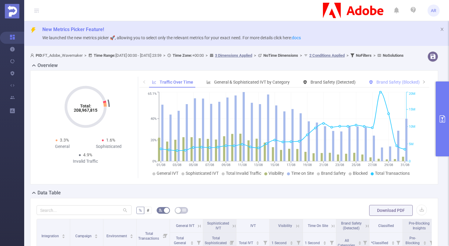
click at [389, 85] on span "Brand Safety (Blocked)" at bounding box center [397, 82] width 43 height 5
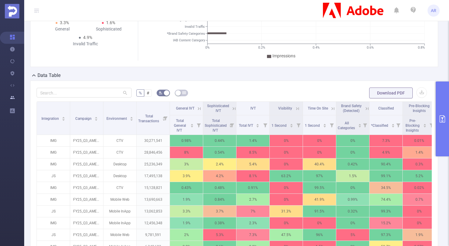
scroll to position [141, 0]
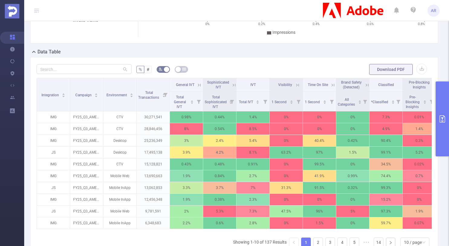
click at [439, 113] on button "primary" at bounding box center [442, 119] width 13 height 75
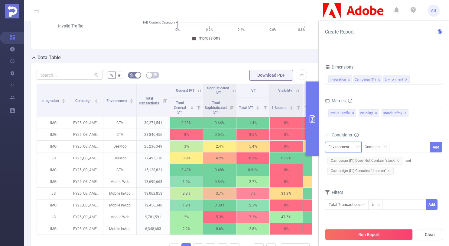
click at [348, 146] on div "Environment" at bounding box center [340, 147] width 25 height 10
click at [339, 158] on li "Integration" at bounding box center [343, 160] width 37 height 10
click at [404, 148] on div at bounding box center [409, 147] width 35 height 10
type input "js"
click at [435, 145] on button "Add" at bounding box center [436, 147] width 12 height 11
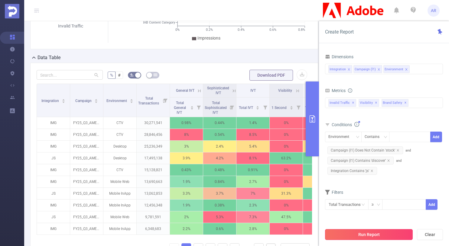
click at [341, 236] on button "Run Report" at bounding box center [369, 234] width 88 height 11
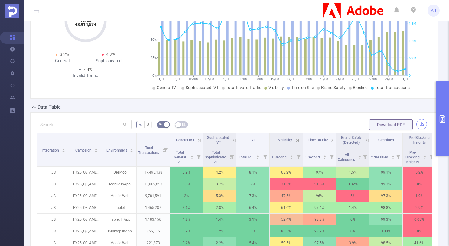
click at [416, 129] on button "button" at bounding box center [421, 124] width 11 height 11
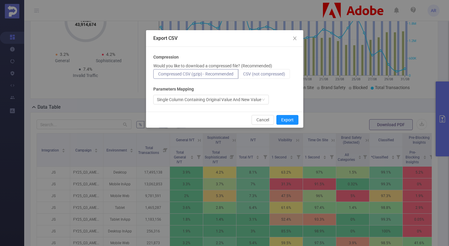
click at [269, 69] on label "CSV (not compressed)" at bounding box center [264, 74] width 52 height 10
click at [243, 76] on input "CSV (not compressed)" at bounding box center [243, 76] width 0 height 0
click at [289, 119] on button "Export" at bounding box center [287, 120] width 22 height 10
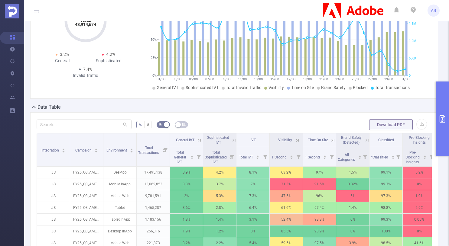
click at [441, 102] on button "primary" at bounding box center [442, 119] width 13 height 75
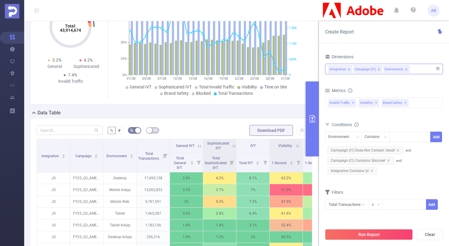
click at [405, 69] on icon "icon: close" at bounding box center [406, 69] width 2 height 2
click at [401, 70] on div "Integration Campaign (l1)" at bounding box center [383, 69] width 111 height 10
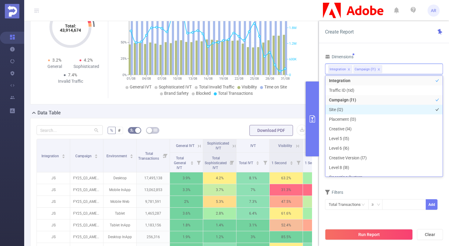
click at [339, 110] on li "Site (l2)" at bounding box center [383, 110] width 117 height 10
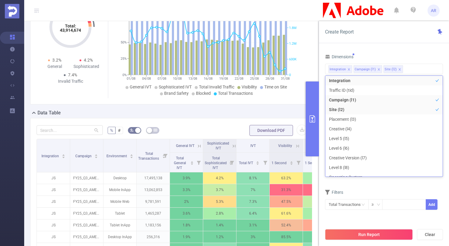
click at [412, 57] on div "Dimensions" at bounding box center [384, 58] width 118 height 10
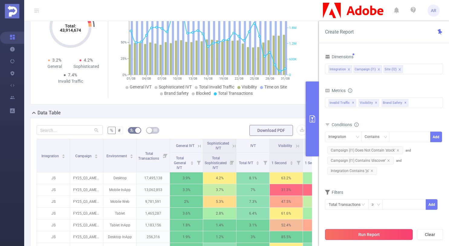
click at [350, 235] on button "Run Report" at bounding box center [369, 234] width 88 height 11
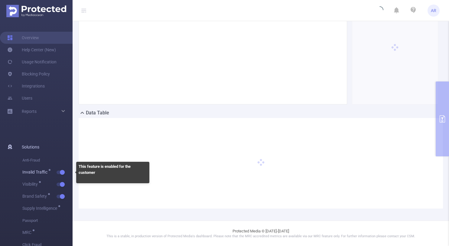
click at [65, 171] on span "Invalid Traffic" at bounding box center [47, 173] width 50 height 12
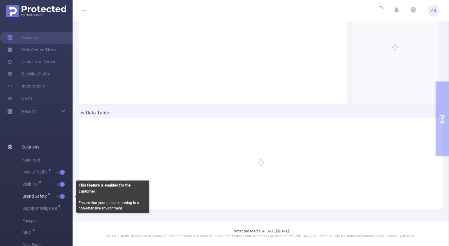
click at [59, 197] on span "button" at bounding box center [62, 196] width 8 height 3
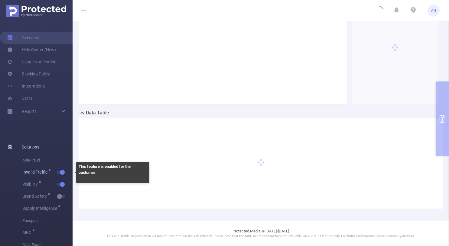
click at [63, 171] on button "button" at bounding box center [61, 173] width 8 height 4
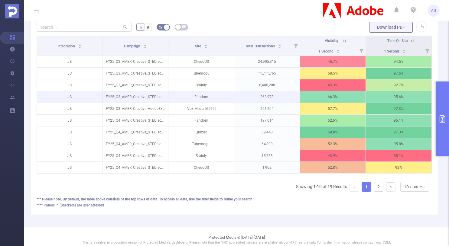
scroll to position [197, 0]
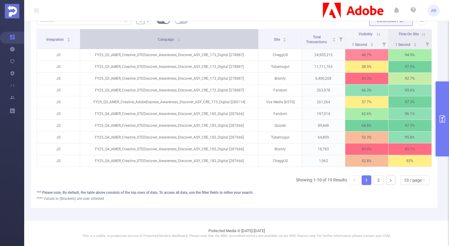
drag, startPoint x: 167, startPoint y: 33, endPoint x: 248, endPoint y: 38, distance: 81.7
click at [248, 38] on th "Campaign" at bounding box center [169, 39] width 178 height 20
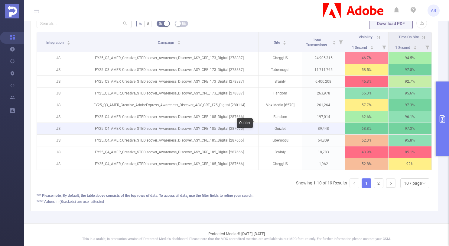
scroll to position [186, 0]
